Goal: Task Accomplishment & Management: Manage account settings

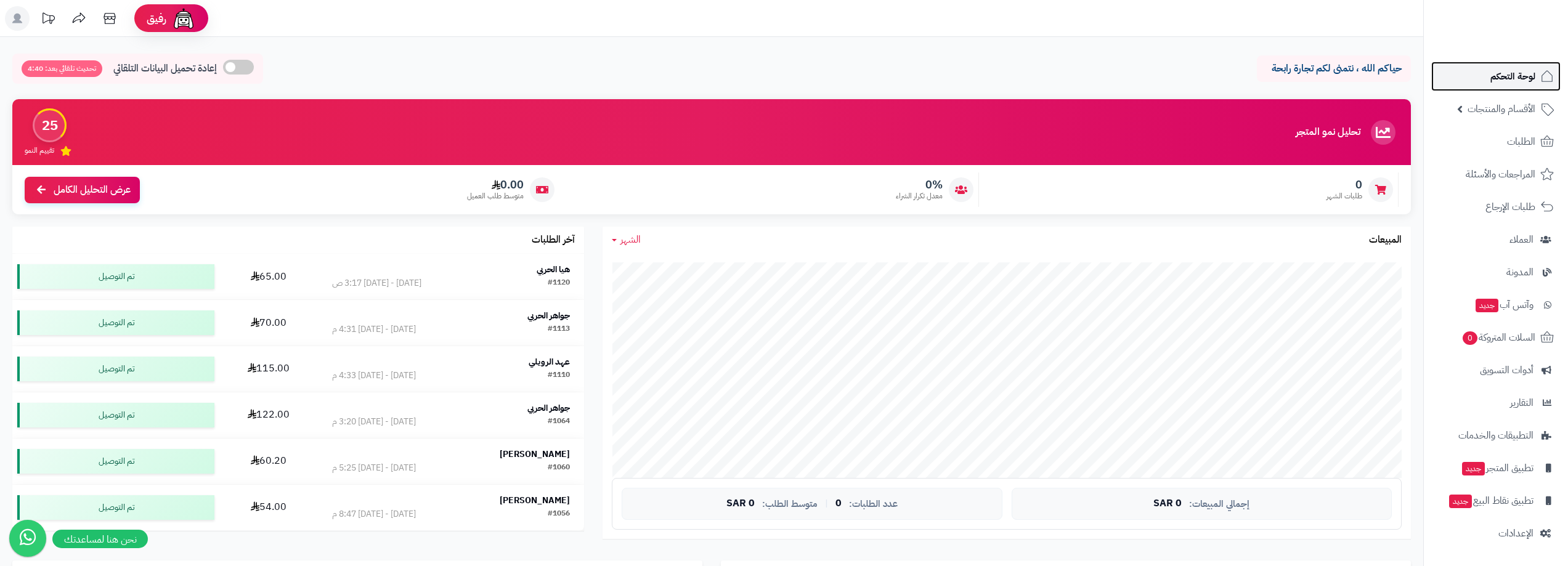
click at [1522, 84] on span "لوحة التحكم" at bounding box center [1513, 76] width 45 height 17
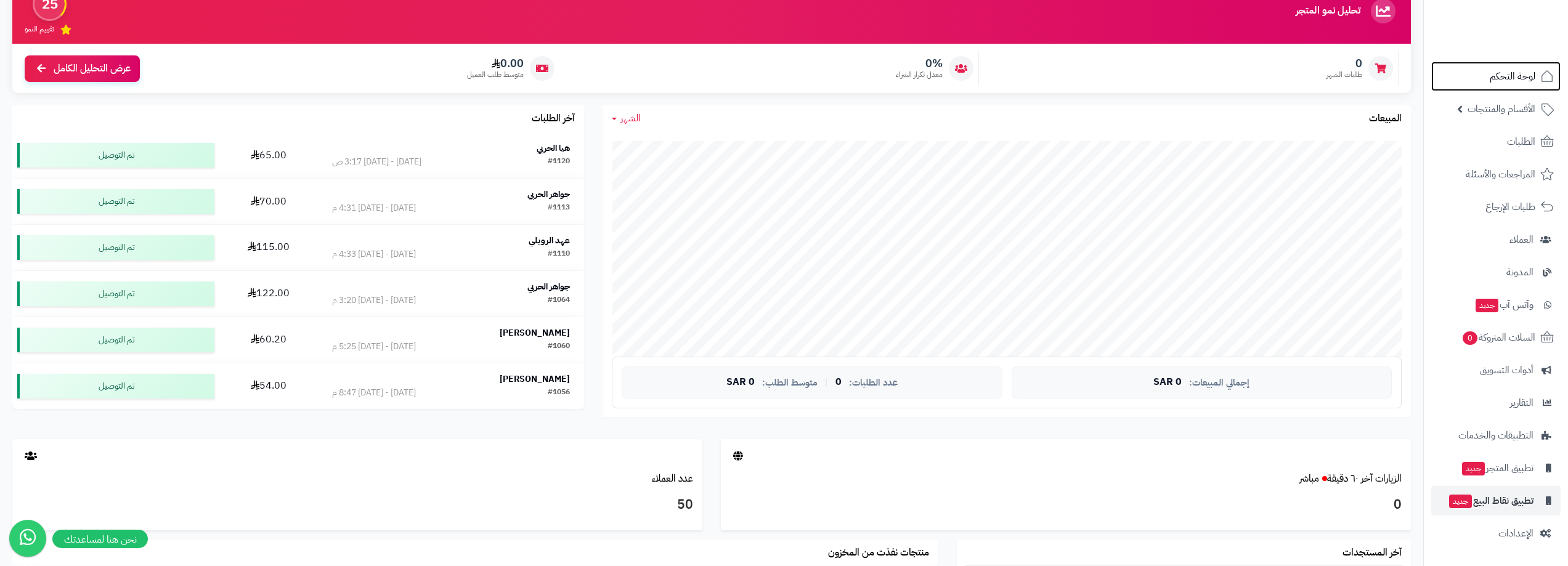
scroll to position [123, 0]
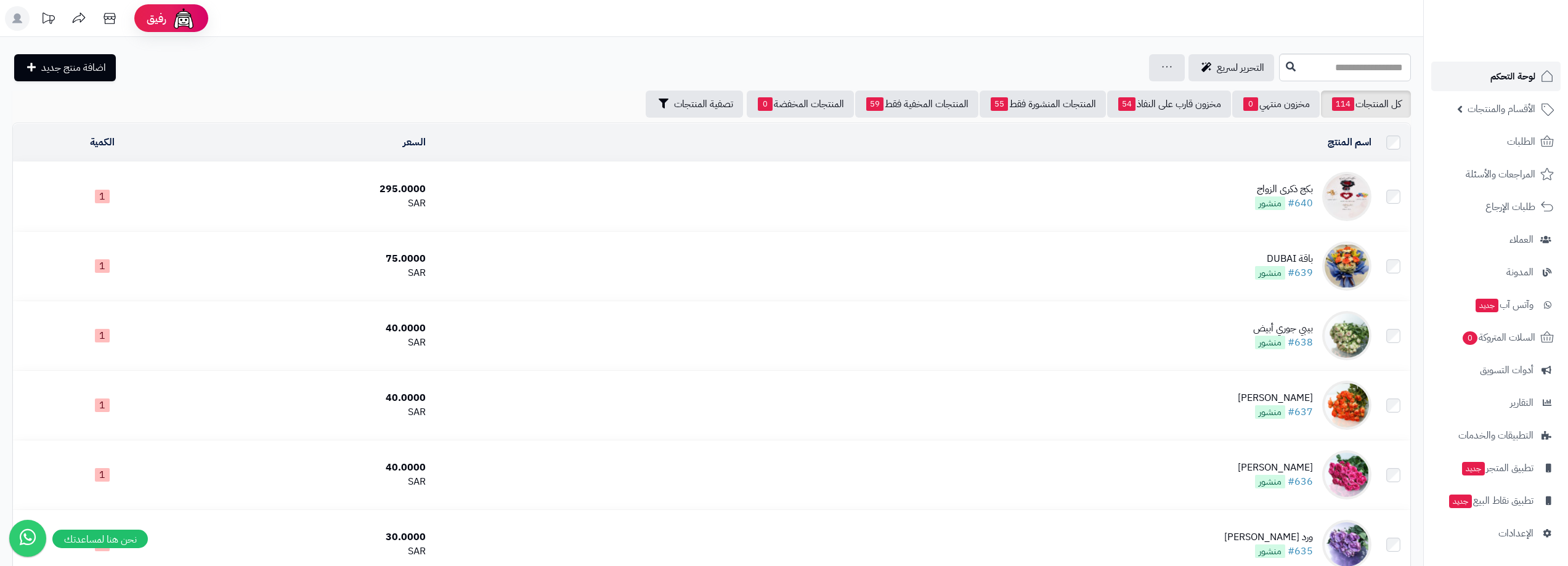
click at [1498, 69] on span "لوحة التحكم" at bounding box center [1513, 76] width 45 height 17
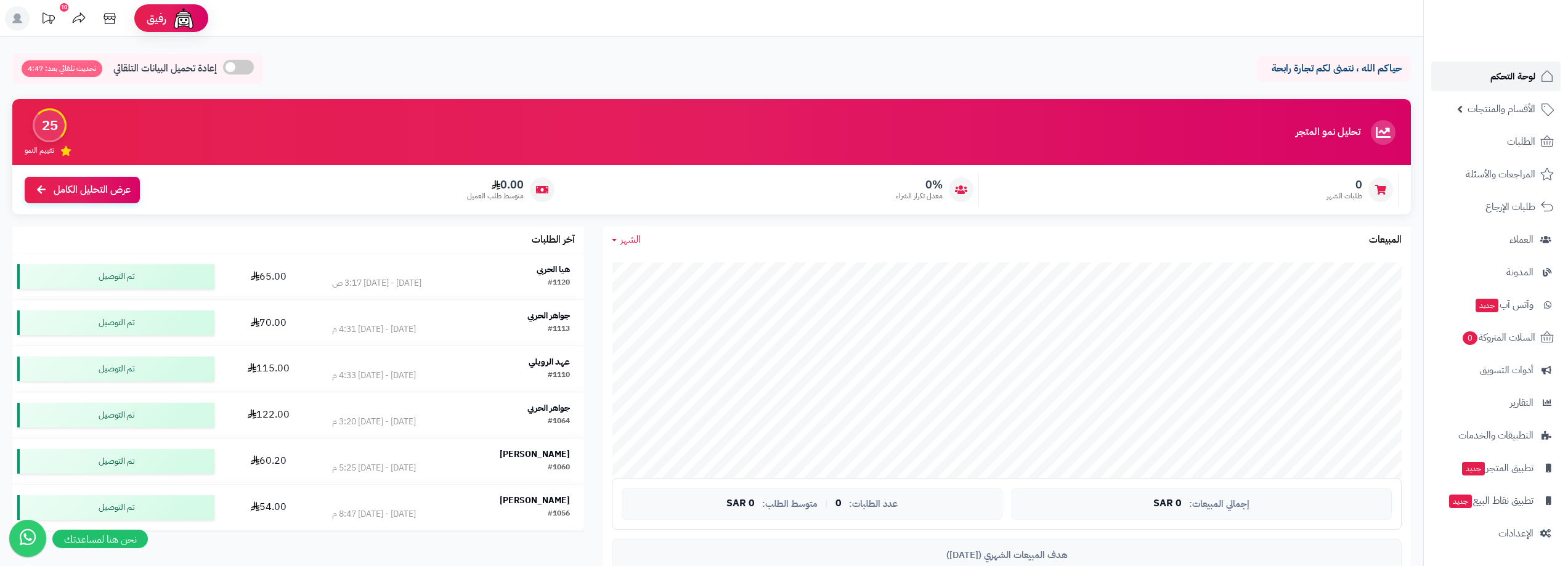
click at [1529, 73] on span "لوحة التحكم" at bounding box center [1513, 76] width 45 height 17
click at [1511, 107] on span "الأقسام والمنتجات" at bounding box center [1501, 109] width 68 height 17
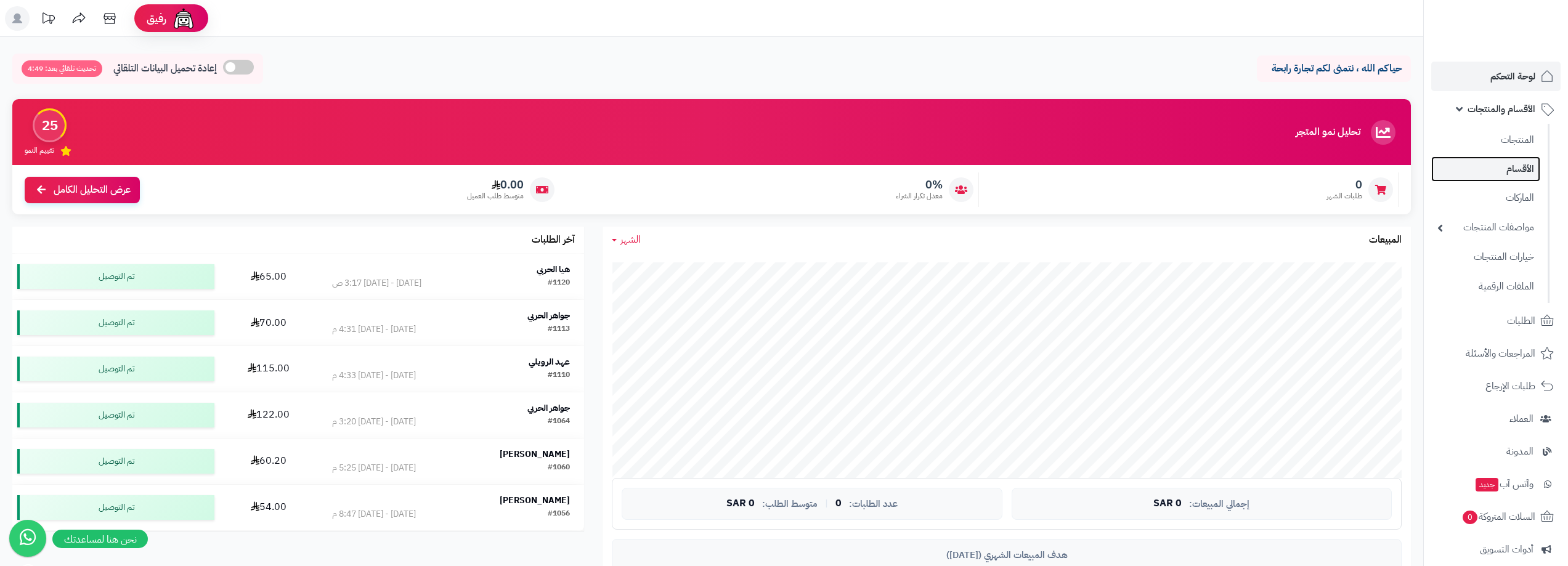
click at [1515, 168] on link "الأقسام" at bounding box center [1486, 169] width 109 height 25
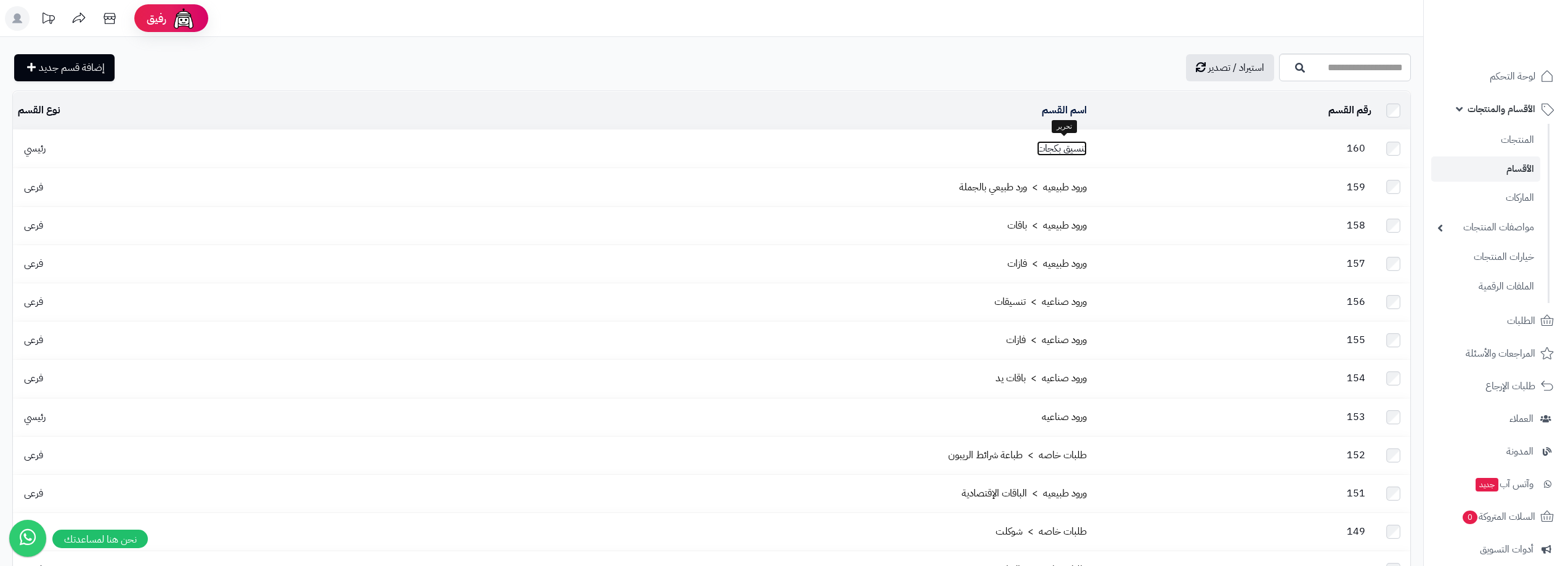
click at [1063, 146] on link "تنسيق بكجات" at bounding box center [1062, 149] width 50 height 14
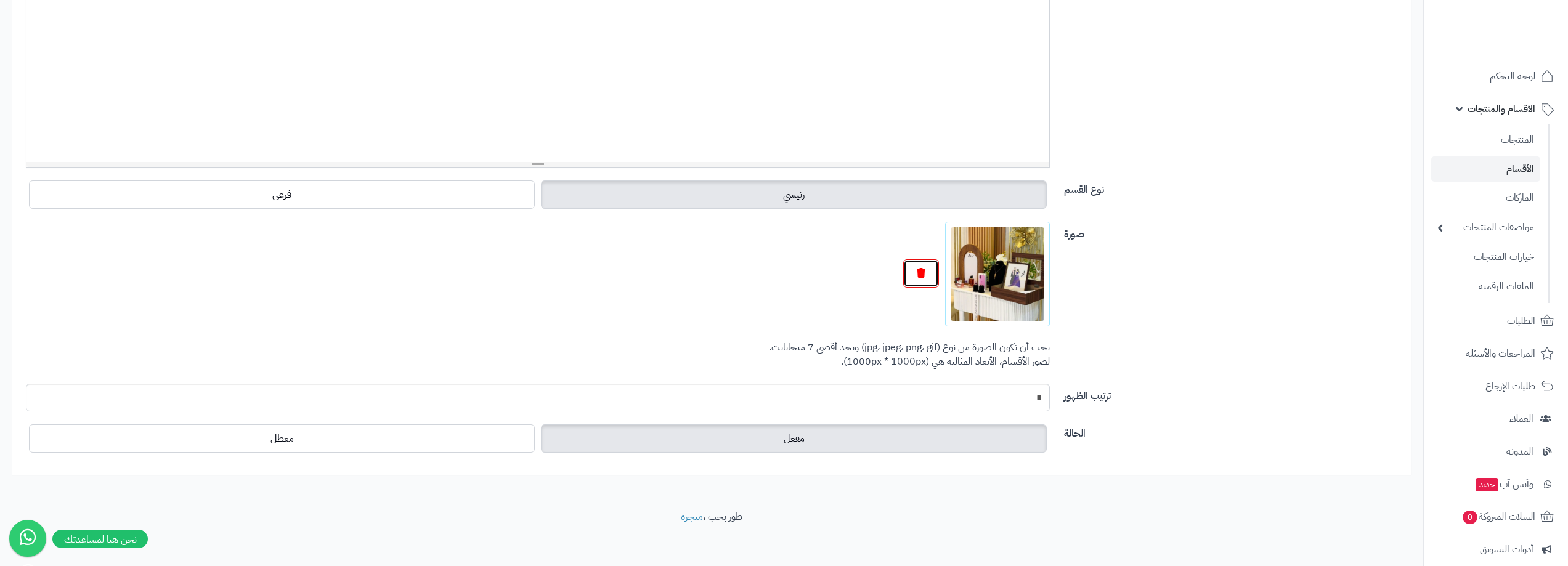
click at [918, 273] on icon "button" at bounding box center [921, 273] width 9 height 10
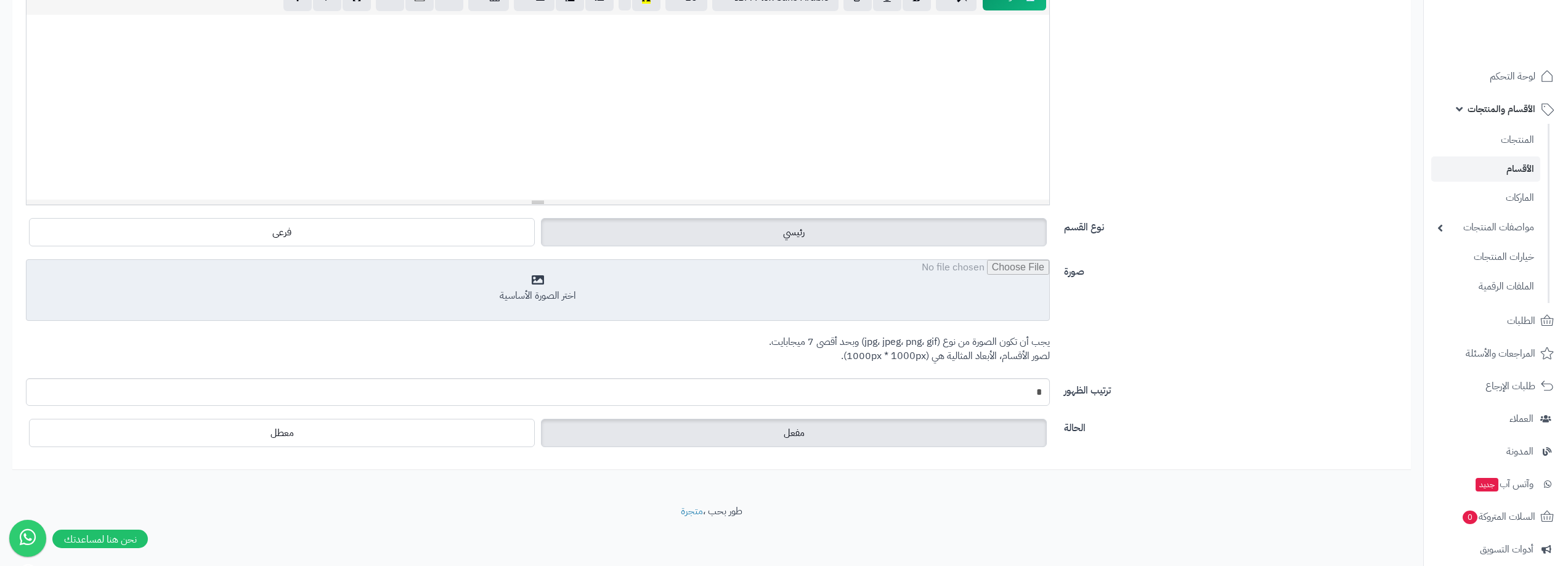
click at [519, 284] on input "file" at bounding box center [537, 291] width 1023 height 62
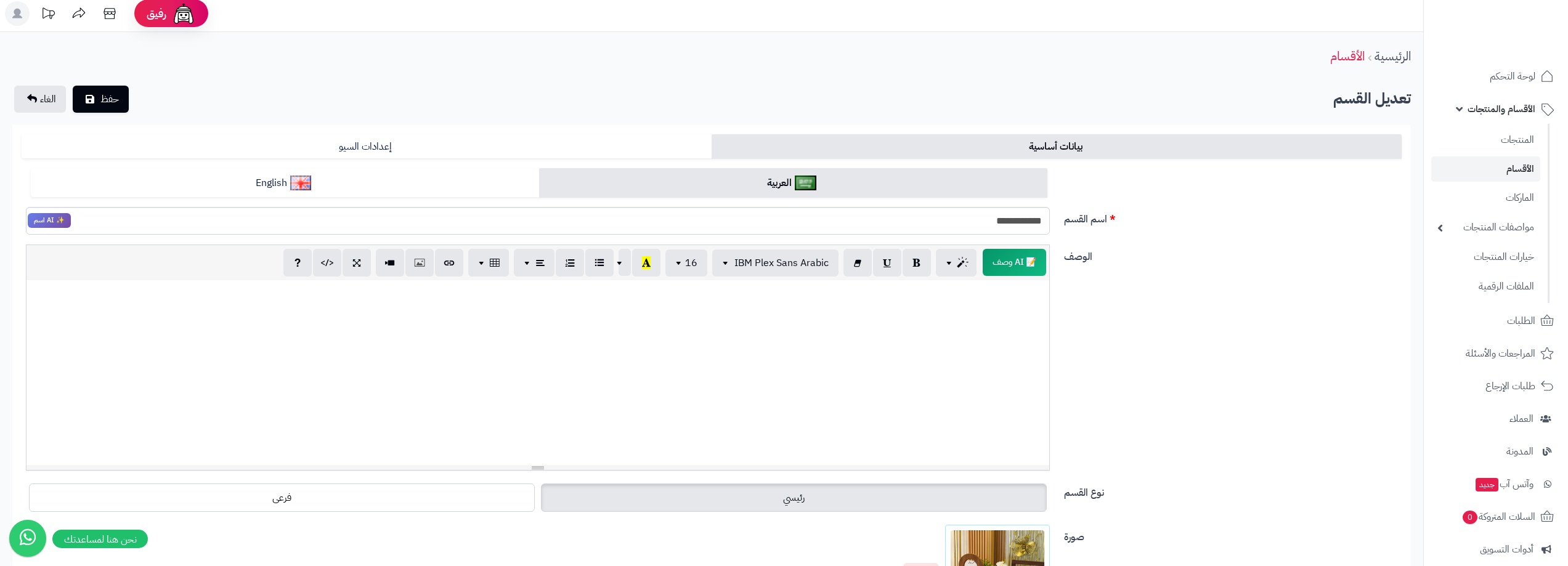
scroll to position [0, 0]
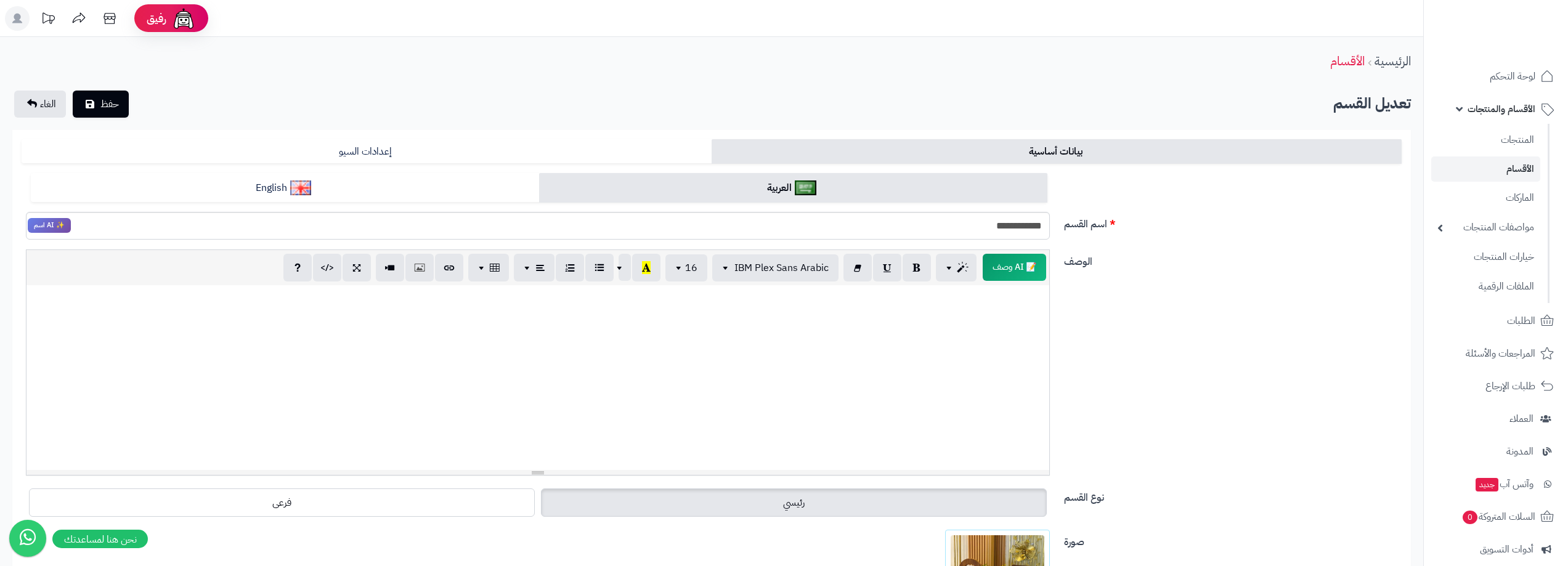
click at [947, 389] on div at bounding box center [537, 378] width 1023 height 185
click at [91, 103] on icon "submit" at bounding box center [91, 103] width 9 height 10
